Goal: Information Seeking & Learning: Find contact information

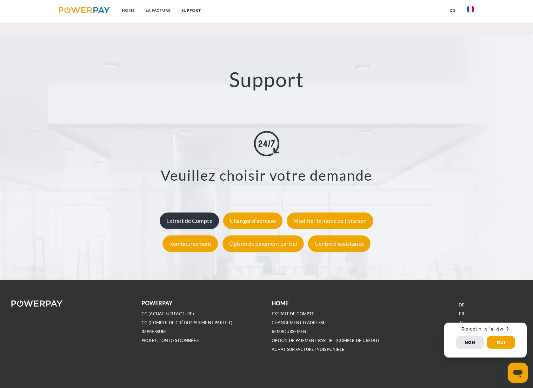
scroll to position [1129, 0]
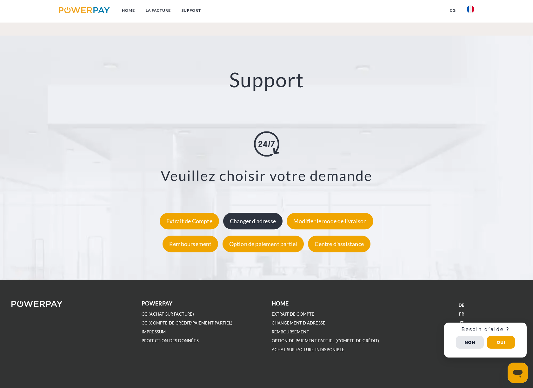
click at [262, 220] on div "Changer d'adresse" at bounding box center [252, 221] width 59 height 17
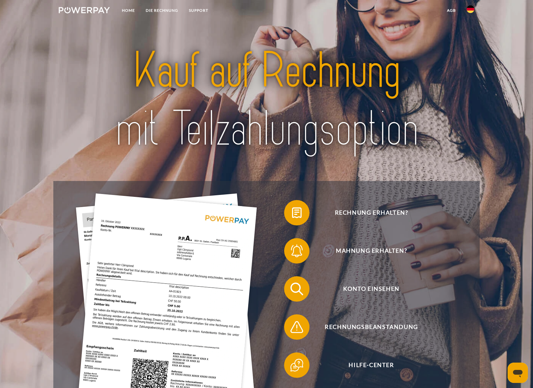
click at [473, 10] on img at bounding box center [471, 9] width 8 height 8
click at [470, 32] on img at bounding box center [471, 30] width 8 height 8
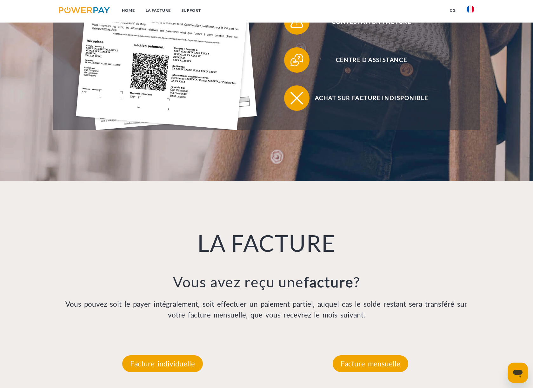
scroll to position [209, 0]
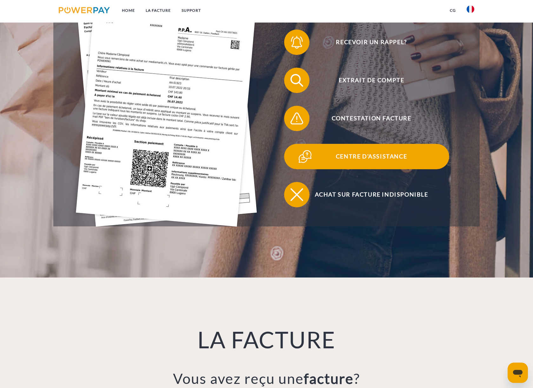
click at [361, 155] on span "Centre d'assistance" at bounding box center [372, 156] width 156 height 25
